Goal: Answer question/provide support: Share knowledge or assist other users

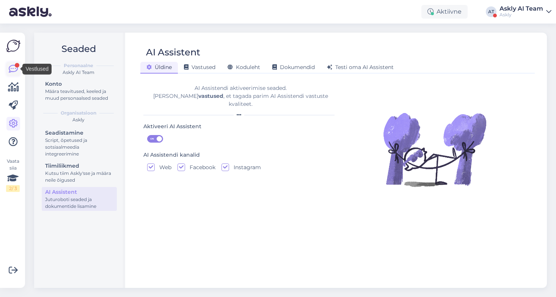
click at [11, 68] on icon at bounding box center [13, 68] width 9 height 9
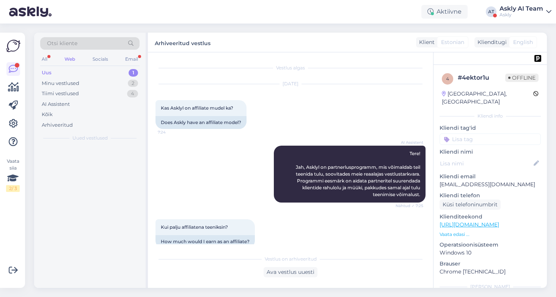
scroll to position [131, 0]
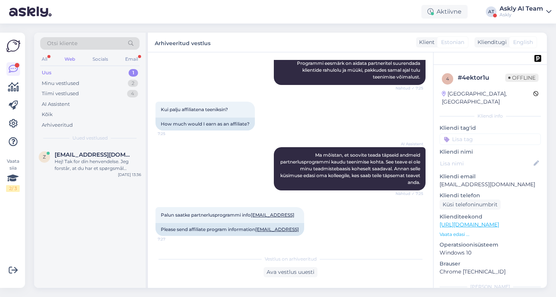
click at [93, 71] on div "Uus 1" at bounding box center [89, 73] width 99 height 11
click at [111, 162] on div "Hej! Tak for din henvendelse. Jeg forstår, at du har et spørgsmål vedrørende pr…" at bounding box center [98, 165] width 86 height 14
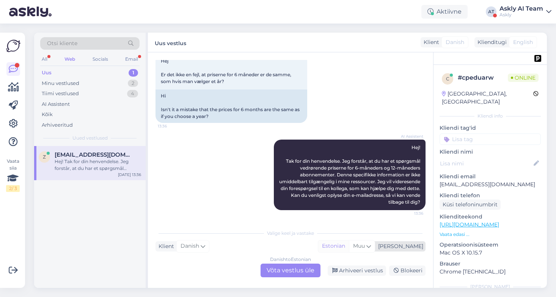
click at [349, 245] on div "Estonian" at bounding box center [333, 245] width 31 height 11
click at [305, 270] on div "Danish to Estonian Võta vestlus üle" at bounding box center [291, 271] width 60 height 14
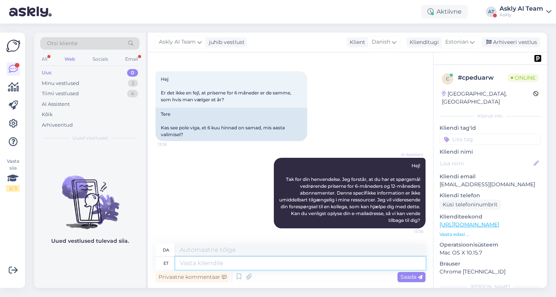
click at [271, 268] on textarea at bounding box center [300, 263] width 250 height 13
click at [464, 44] on span "Estonian" at bounding box center [456, 42] width 23 height 8
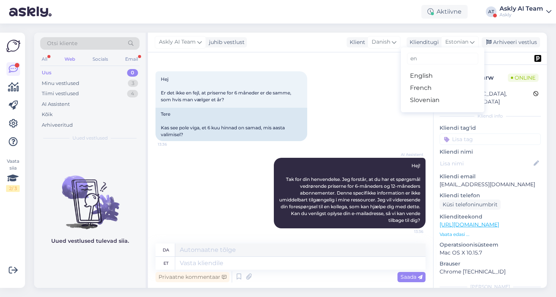
type input "eng"
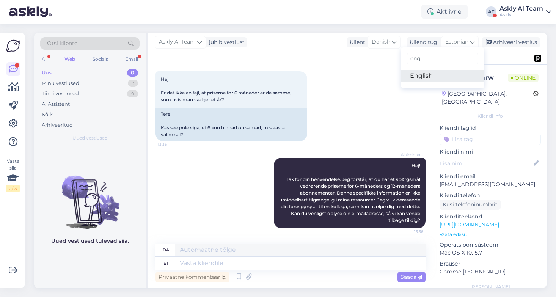
click at [440, 79] on link "English" at bounding box center [442, 76] width 83 height 12
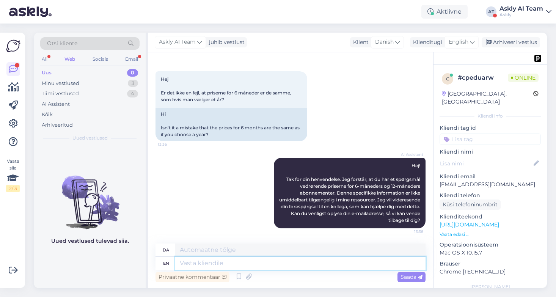
click at [197, 267] on textarea at bounding box center [300, 263] width 250 height 13
type textarea "Yes,"
type textarea "Ja,"
type textarea "Yes, you"
type textarea "Ja, du"
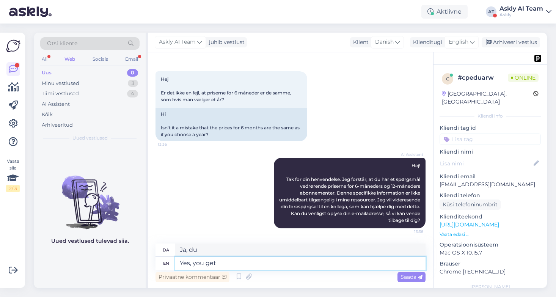
type textarea "Yes, you get"
type textarea "Ja, du får"
type textarea "Yes, you get 6 m"
type textarea "Ja, du får 6"
type textarea "Yes, you get 6 months and"
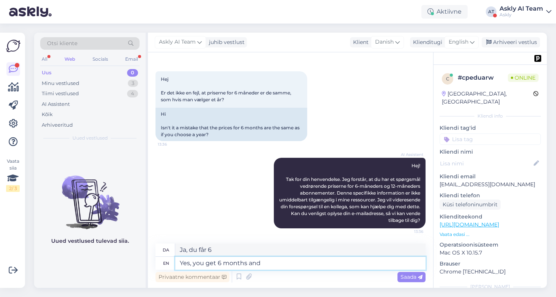
type textarea "Ja, du får 6 måneder"
type textarea "Yes, you get 6 months and 12"
type textarea "Ja, du får 6 måneder og"
type textarea "Yes, you get 6 months and 12 mo"
type textarea "Ja, du får 6 måneder og 12"
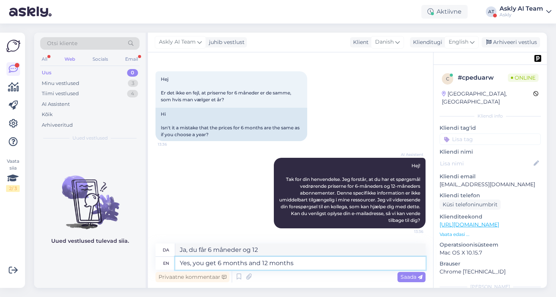
type textarea "Yes, you get 6 months and 12 months"
type textarea "Ja, du får 6 måneder og 12 måneder"
type textarea "Yes, you get 6 months and 12 months for th"
type textarea "Ja, du får 6 måneder og 12 måneder for"
type textarea "Yes, you get 6 months and 12 months for the s"
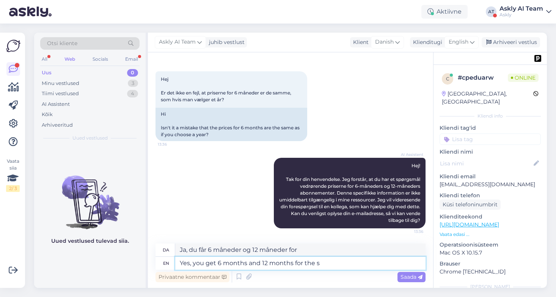
type textarea "Ja, du får 6 måneder og 12 måneder til"
type textarea "Yes, you get 6 months and 12 months for the same pri"
type textarea "Ja, du får 6 måneder og 12 måneder for det samme"
type textarea "Yes, you get 6 months and 12 months for the same price."
type textarea "Ja, du får 6 måneder og 12 måneder til samme pris."
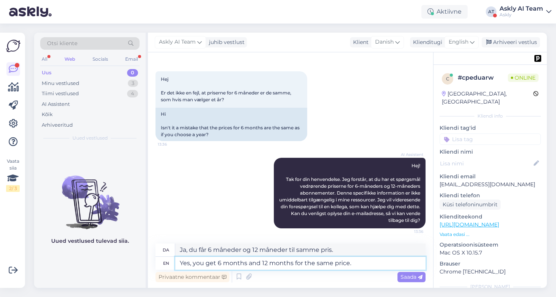
click at [334, 264] on textarea "Yes, you get 6 months and 12 months for the same price." at bounding box center [300, 263] width 250 height 13
type textarea "Yes, you get 6 months and 12 months for the same moprice."
type textarea "Ja, du får 6 måneder og 12 måneder til den samme pris."
type textarea "Yes, you get 6 months and 12 months for the same monprice."
type textarea "Ja, du får 6 måneder og 12 måneder for den samme pris."
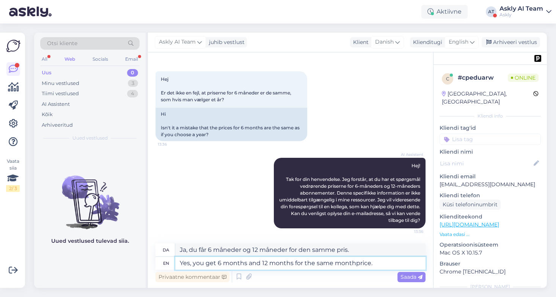
type textarea "Yes, you get 6 months and 12 months for the same monthyprice."
type textarea "Ja, du får 6 måneder og 12 måneder til den samme pris."
type textarea "Yes, you get 6 months and 12 months for the same monthylprice."
type textarea "Ja, du får 6 måneder og 12 måneder til den samme månedlige pris."
click at [383, 265] on textarea "Yes, you get 6 months and 12 months for the same monthyl price." at bounding box center [300, 263] width 250 height 13
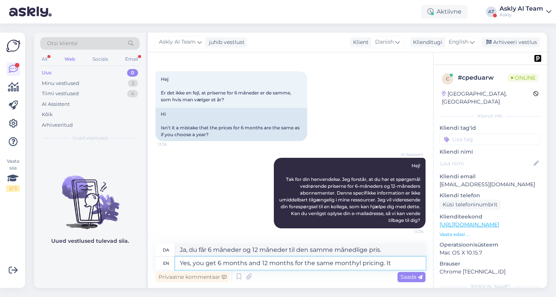
type textarea "Yes, you get 6 months and 12 months for the same monthyl pricing. It i"
type textarea "Ja, du får 6 måneder og 12 måneder til den samme månedlige pris. Det"
type textarea "Yes, you get 6 months and 12 months for the same monthyl pricing. It is"
type textarea "Ja, du får 6 måneder og 12 måneder til den samme månedlige pris. Det er"
type textarea "Yes, you get 6 months and 12 months for the same monthyl pricing. It is for y"
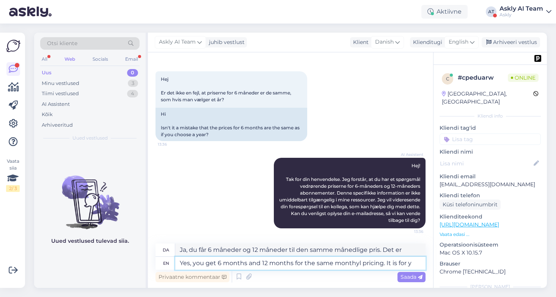
type textarea "Ja, du får 6 måneder og 12 måneder til den samme månedlige pris. Det er for"
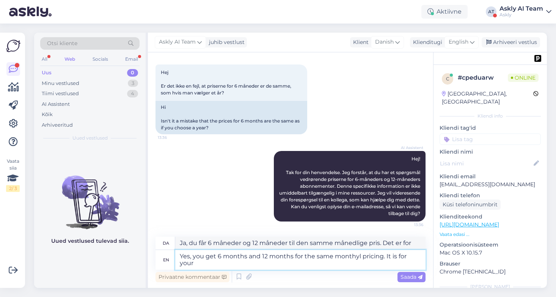
type textarea "Yes, you get 6 months and 12 months for the same monthyl pricing. It is for you…"
type textarea "Ja, du får 6 måneder og 12 måneder til den samme månedlige pris. Det er til din…"
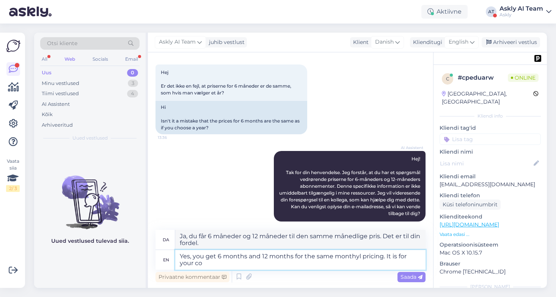
scroll to position [42, 0]
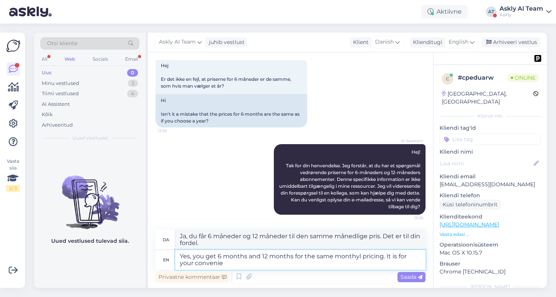
type textarea "Yes, you get 6 months and 12 months for the same monthyl pricing. It is for you…"
type textarea "Ja, du får 6 måneder og 12 måneder til den samme månedlige pris. Det er for din…"
click at [391, 256] on textarea "Yes, you get 6 months and 12 months for the same monthyl pricing. It is for you…" at bounding box center [300, 260] width 250 height 20
type textarea "Yes, you get 6 months and 12 months for the same monthyl pricing. is for your c…"
type textarea "Ja, du får 6 måneder og 12 måneder til den samme månedlige pris. Det er for din…"
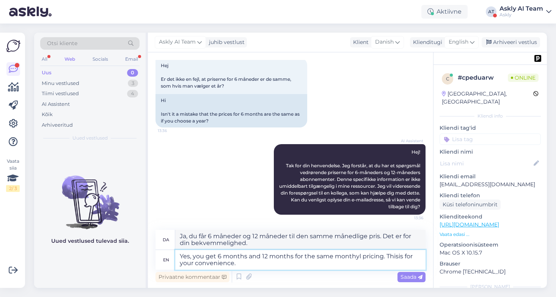
type textarea "Yes, you get 6 months and 12 months for the same monthyl pricing. This is for y…"
type textarea "Ja, du får 6 måneder og 12 måneder til den samme månedlige pris. Dette er for d…"
type textarea "Yes, you get 6 months and 12 months for the same monthyl pricing. This packis f…"
type textarea "Ja, du får 6 måneder og 12 måneder til den samme månedlige pris. Denne pakke er…"
type textarea "Yes, you get 6 months and 12 months for the same monthyl pricing. This packais …"
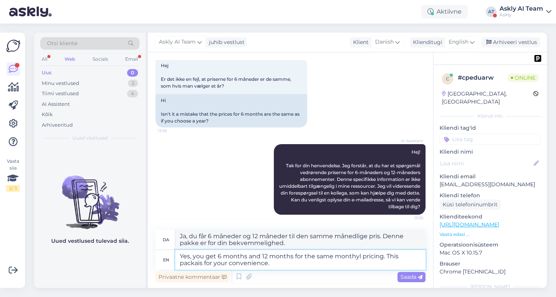
type textarea "Ja, du får 6 måneder og 12 måneder til den samme månedlige pris. Denne pakke er…"
type textarea "Yes, you get 6 months and 12 months for the same monthyl pricing. This packagis…"
type textarea "Ja, du får 6 måneder og 12 måneder til den samme månedlige pris. Denne pakke er…"
type textarea "Yes, you get 6 months and 12 months for the same monthyl pricing. This package …"
type textarea "Ja, du får 6 måneder og 12 måneder til den samme månedlige pris. Denne pakke er…"
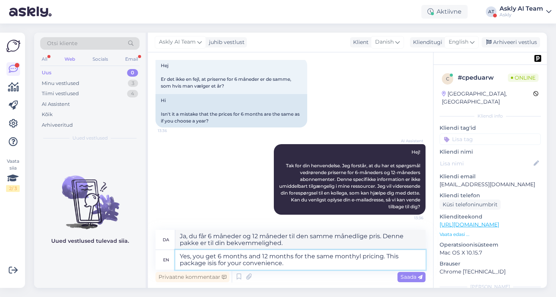
type textarea "Yes, you get 6 months and 12 months for the same monthyl pricing. This package …"
type textarea "Ja, du får 6 måneder og 12 måneder til den samme månedlige pris. Denne pakke er…"
type textarea "Yes, you get 6 months and 12 months for the same monthyl pricing. This package …"
type textarea "Ja, du får 6 måneder og 12 måneder til den samme månedlige pris. Denne pakke er…"
type textarea "Yes, you get 6 months and 12 months for the same monthyl pricing. This package …"
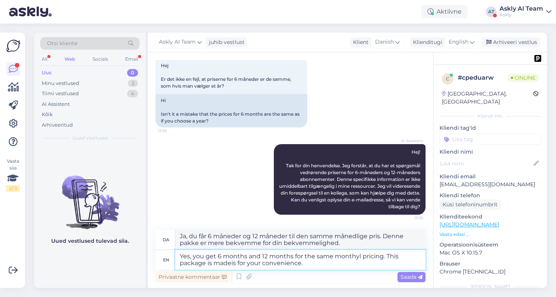
type textarea "Ja, du får 6 måneder og 12 måneder til den samme månedlige pris. Denne pakke er…"
type textarea "Yes, you get 6 months and 12 months for the same monthyl pricing. This package …"
click at [405, 276] on span "Saada" at bounding box center [411, 276] width 22 height 7
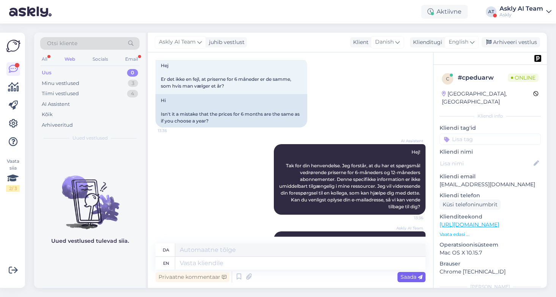
scroll to position [95, 0]
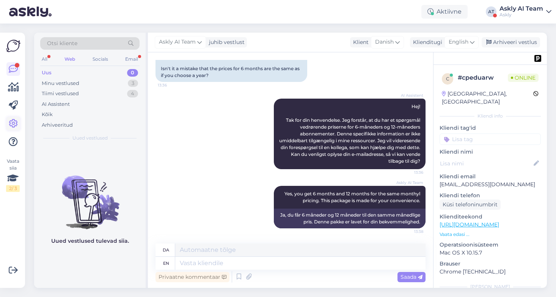
click at [13, 123] on icon at bounding box center [13, 123] width 9 height 9
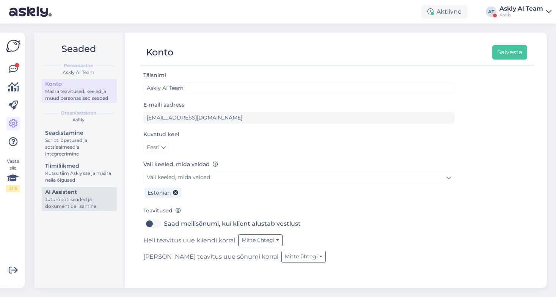
click at [87, 205] on div "Juturoboti seaded ja dokumentide lisamine" at bounding box center [79, 203] width 68 height 14
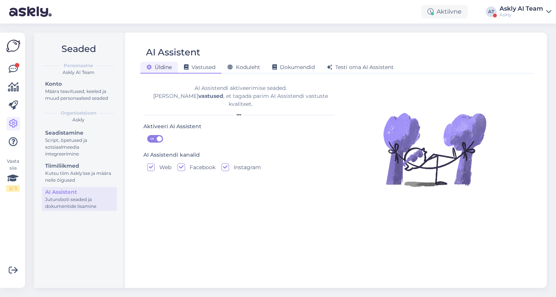
click at [202, 64] on div "Vastused" at bounding box center [200, 68] width 44 height 12
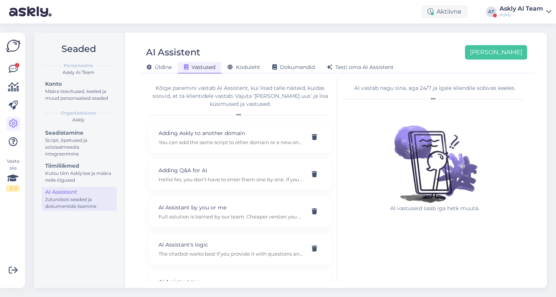
scroll to position [622, 0]
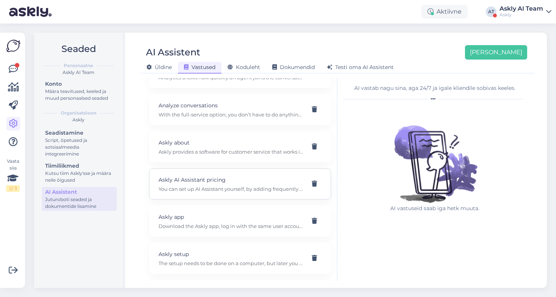
click at [225, 191] on p "You can set up AI Assistant yourself, by adding frequently asked questions. AI …" at bounding box center [231, 188] width 145 height 7
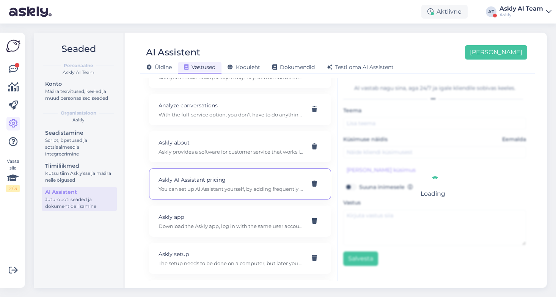
type input "Askly AI Assistant pricing"
type input "How much your chatbot costs?"
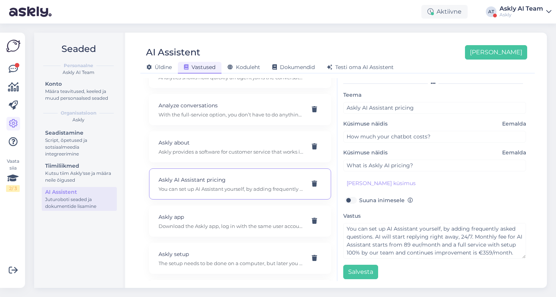
scroll to position [19, 0]
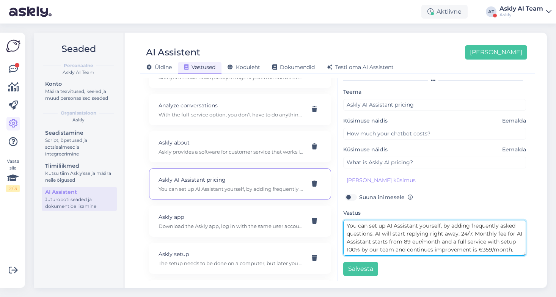
click at [407, 240] on textarea "You can set up AI Assistant yourself, by adding frequently asked questions. AI …" at bounding box center [434, 238] width 183 height 36
click at [403, 240] on textarea "You can set up AI Assistant yourself, by adding frequently asked questions. AI …" at bounding box center [434, 238] width 183 height 36
click at [480, 243] on textarea "You can set up AI Assistant yourself, by adding frequently asked questions. AI …" at bounding box center [434, 238] width 183 height 36
click at [477, 240] on textarea "You can set up AI Assistant yourself, by adding frequently asked questions. AI …" at bounding box center [434, 238] width 183 height 36
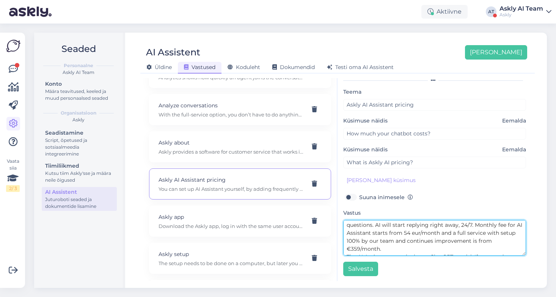
scroll to position [24, 0]
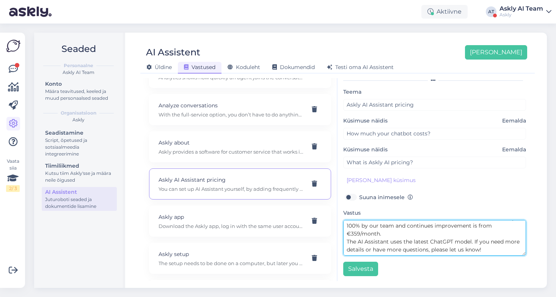
click at [448, 237] on textarea "You can set up AI Assistant yourself, by adding frequently asked questions. AI …" at bounding box center [434, 238] width 183 height 36
drag, startPoint x: 490, startPoint y: 252, endPoint x: 474, endPoint y: 239, distance: 20.3
click at [474, 239] on textarea "You can set up AI Assistant yourself, by adding frequently asked questions. AI …" at bounding box center [434, 238] width 183 height 36
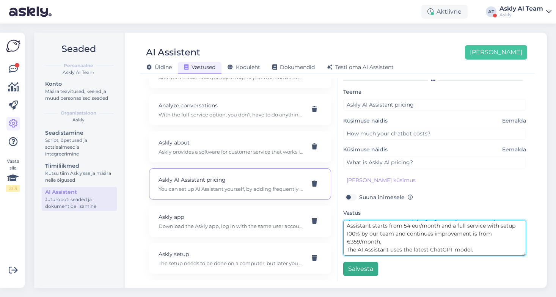
type textarea "You can set up AI Assistant yourself, by adding frequently asked questions. AI …"
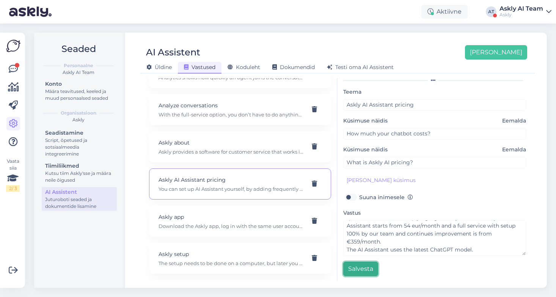
click at [349, 272] on button "Salvesta" at bounding box center [360, 269] width 35 height 14
click at [263, 186] on p "The Askly price list is available here: [URL][DOMAIN_NAME]" at bounding box center [231, 188] width 145 height 7
type input "Price list online"
type input "Where can I find the price list online?"
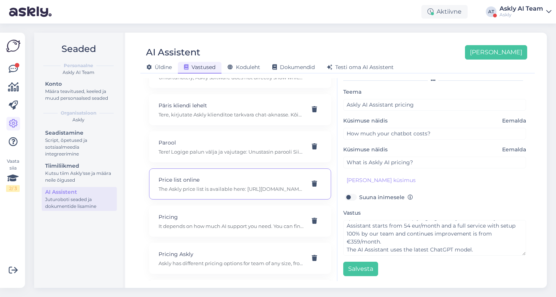
type textarea "The Askly price list is available here: [URL][DOMAIN_NAME]"
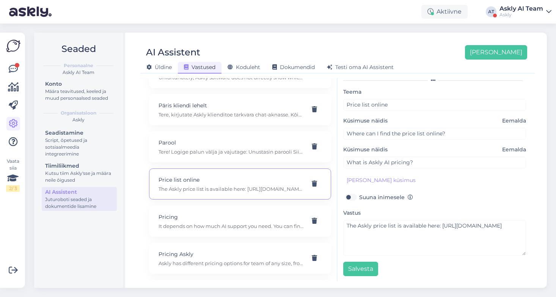
scroll to position [0, 0]
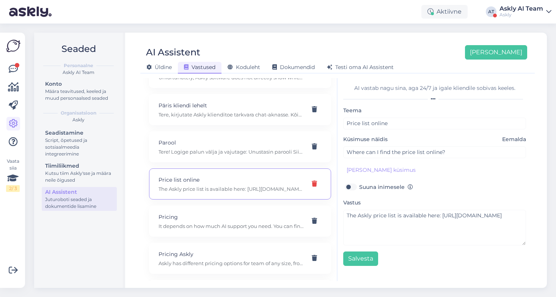
click at [316, 185] on icon at bounding box center [314, 184] width 5 height 6
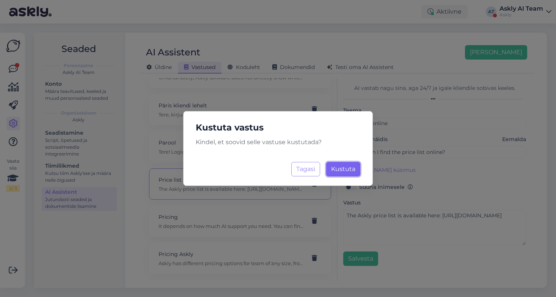
click at [350, 168] on span "Kustuta" at bounding box center [343, 168] width 24 height 7
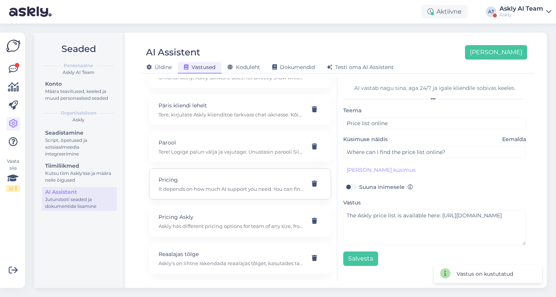
click at [259, 179] on p "Pricing" at bounding box center [231, 180] width 145 height 8
type input "Pricing"
type input "I’d like to ask how much an Askly license costs for up to 3 users."
type textarea "It depends on how much AI support you need. You can find the pricing on our web…"
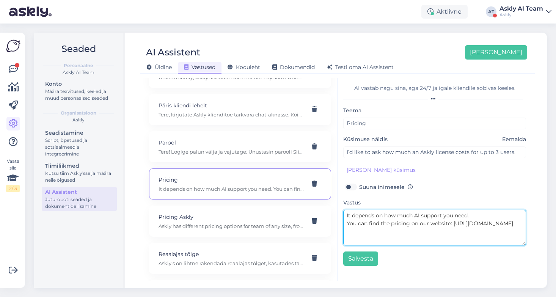
click at [454, 220] on textarea "It depends on how much AI support you need. You can find the pricing on our web…" at bounding box center [434, 228] width 183 height 36
click at [422, 216] on textarea "It depends on how much AI support you need. You can find the pricing on our web…" at bounding box center [434, 228] width 183 height 36
drag, startPoint x: 445, startPoint y: 232, endPoint x: 338, endPoint y: 217, distance: 108.1
click at [338, 217] on div "AI vastab nagu sina, aga 24/7 ja igale kliendile sobivas keeles. Teema Pricing …" at bounding box center [435, 179] width 194 height 203
click at [401, 232] on textarea "It depends on how much AI support you need. You can find the pricing on our web…" at bounding box center [434, 228] width 183 height 36
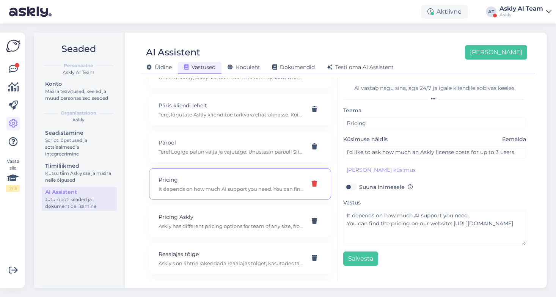
click at [316, 183] on icon at bounding box center [314, 184] width 5 height 6
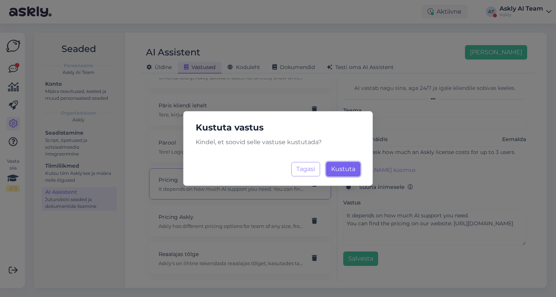
click at [344, 169] on span "Kustuta" at bounding box center [343, 168] width 24 height 7
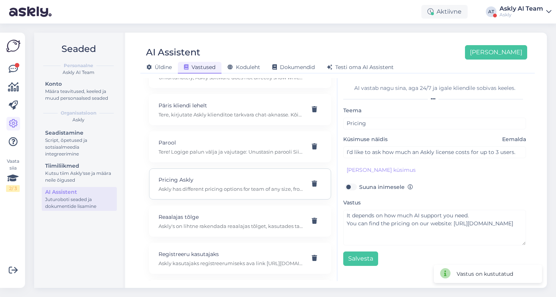
click at [275, 182] on p "Pricing Askly" at bounding box center [231, 180] width 145 height 8
type input "Pricing Askly"
type input "what is your pricing for Askly"
type textarea "Askly has different pricing options for team of any size, from 54 eur/month. Fu…"
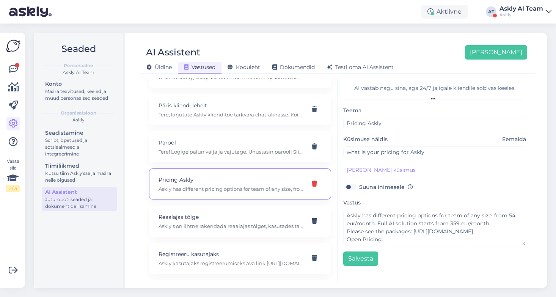
click at [313, 182] on icon at bounding box center [314, 184] width 5 height 6
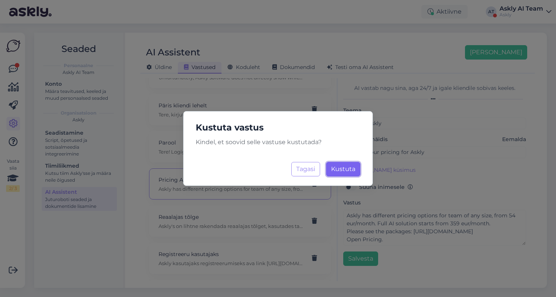
click at [341, 167] on span "Kustuta" at bounding box center [343, 168] width 24 height 7
